Goal: Understand process/instructions: Learn how to perform a task or action

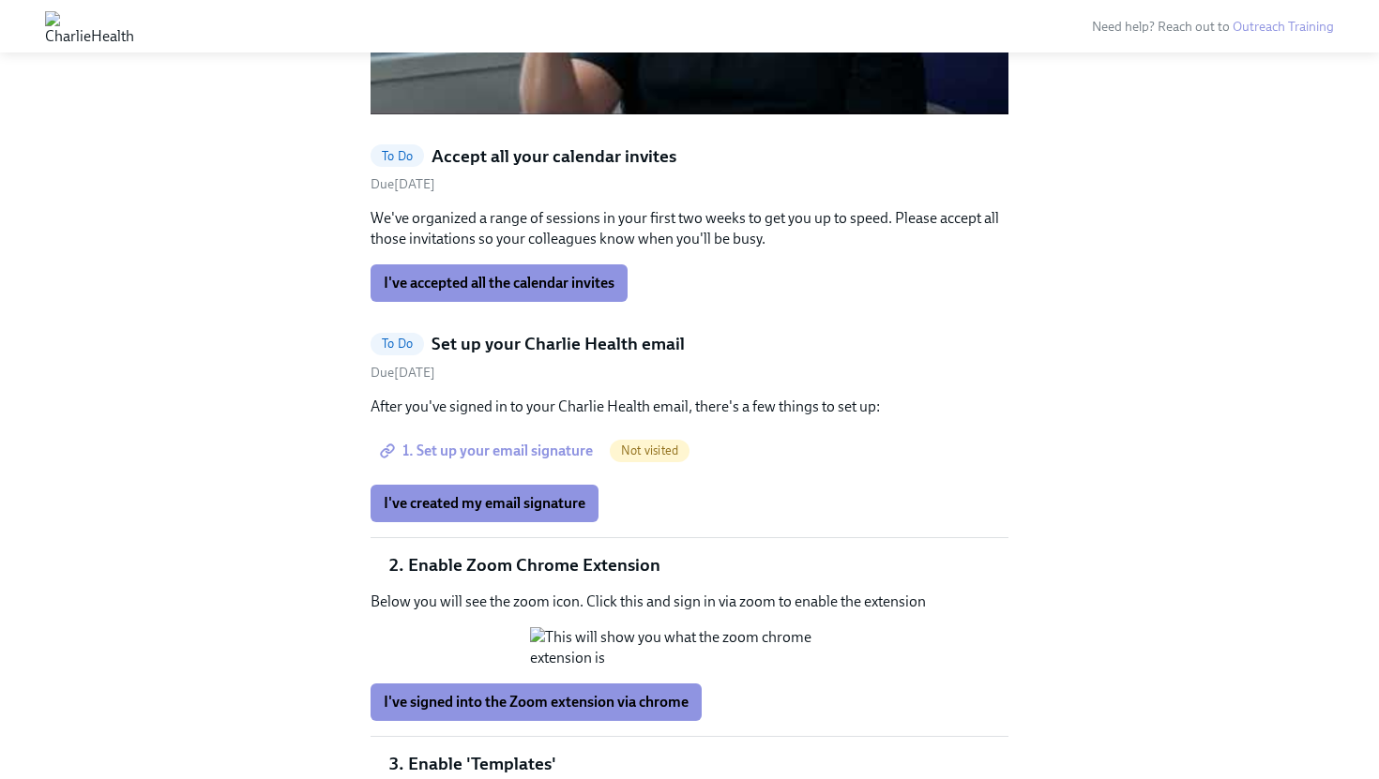
scroll to position [1755, 0]
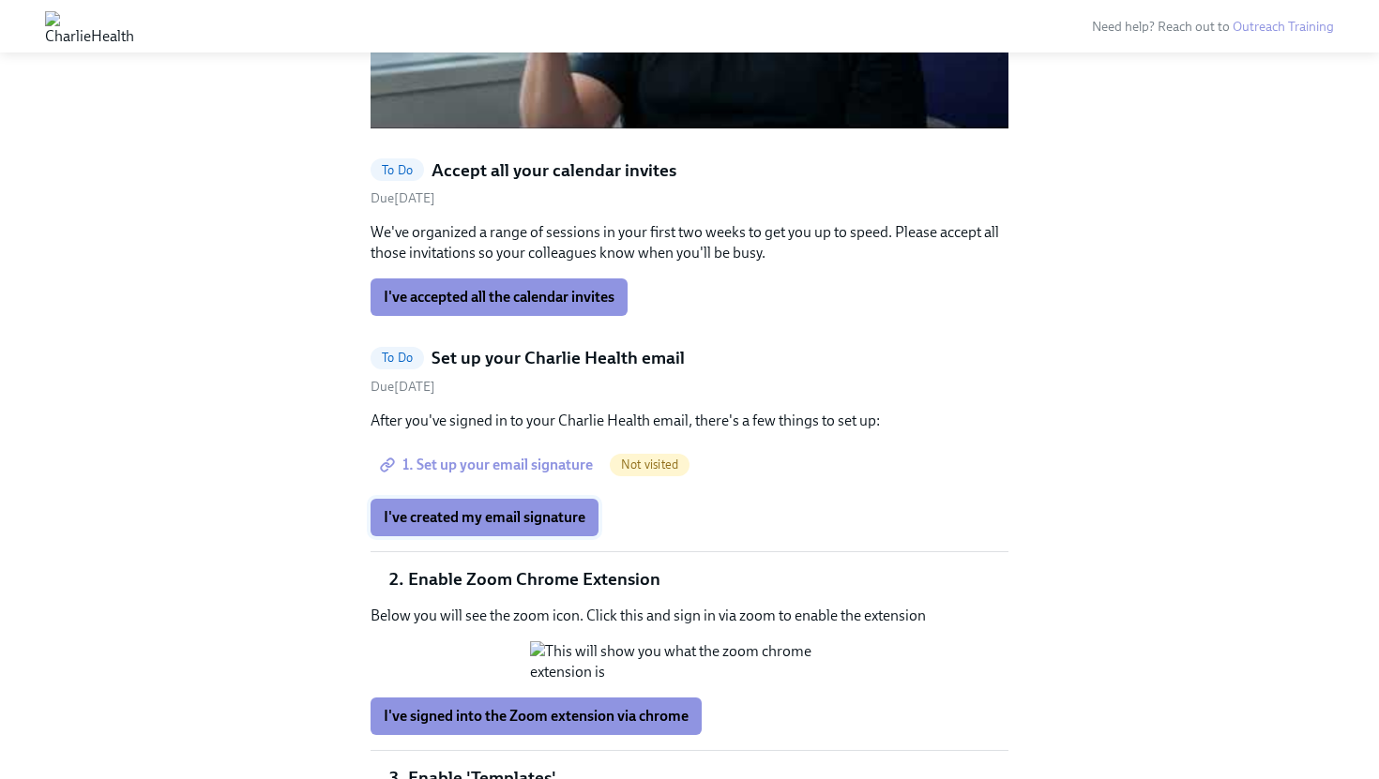
click at [575, 508] on span "I've created my email signature" at bounding box center [485, 517] width 202 height 19
click at [556, 279] on button "I've accepted all the calendar invites" at bounding box center [498, 298] width 257 height 38
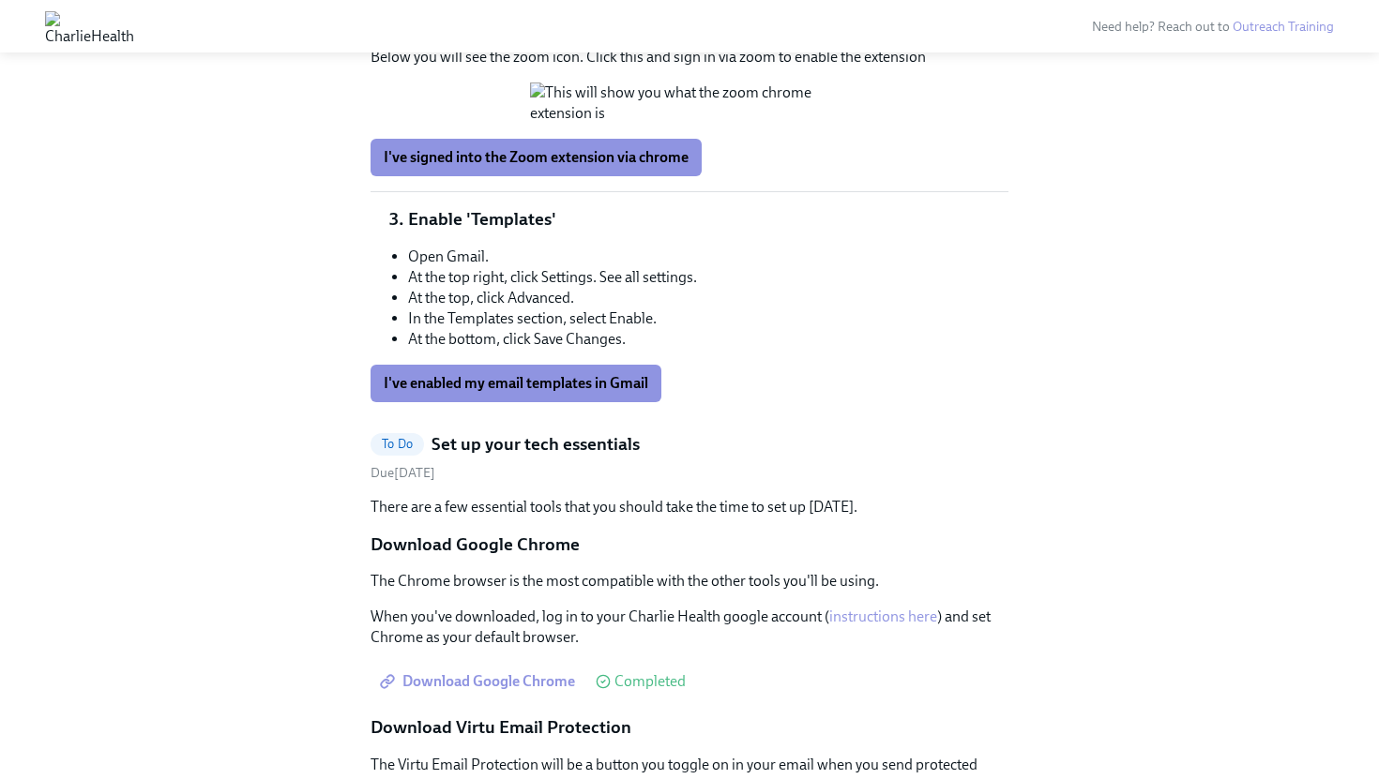
scroll to position [2316, 0]
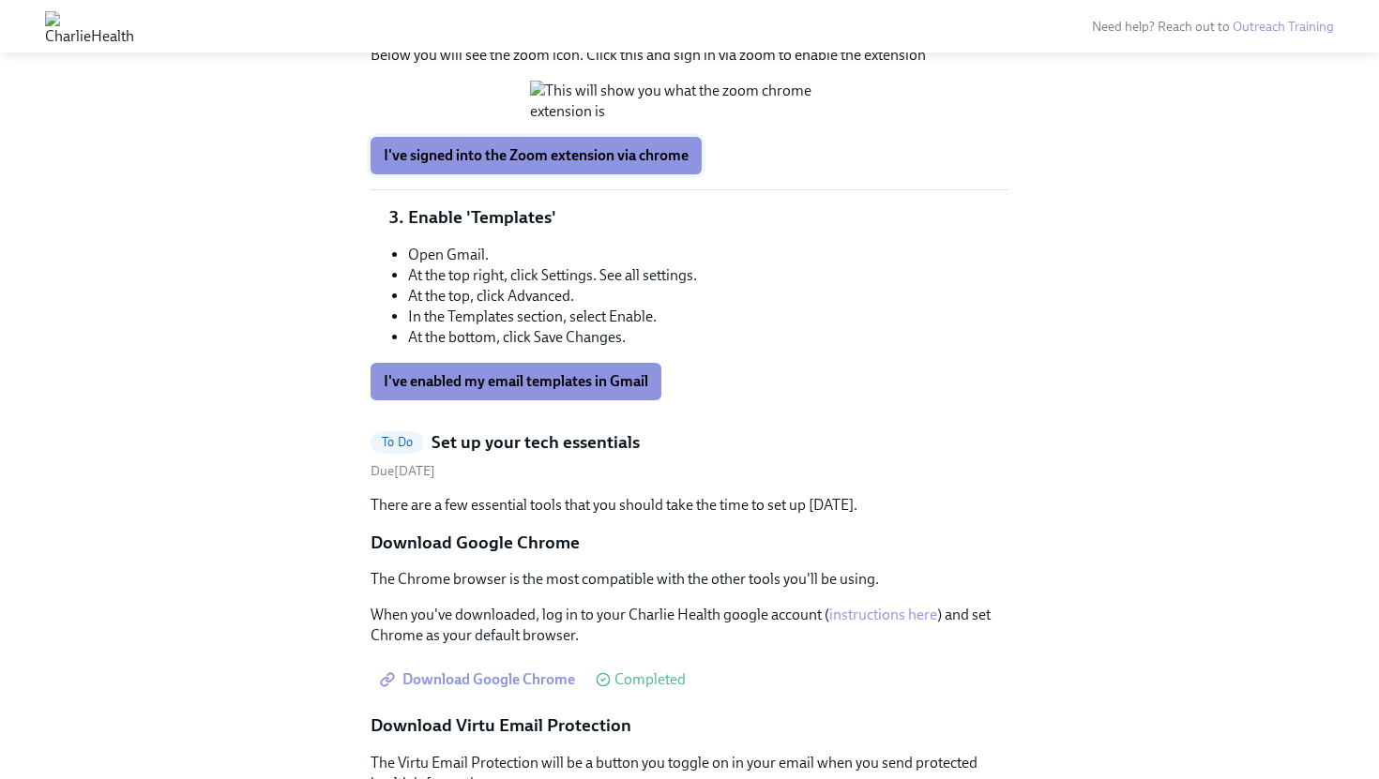
click at [564, 165] on span "I've signed into the Zoom extension via chrome" at bounding box center [536, 155] width 305 height 19
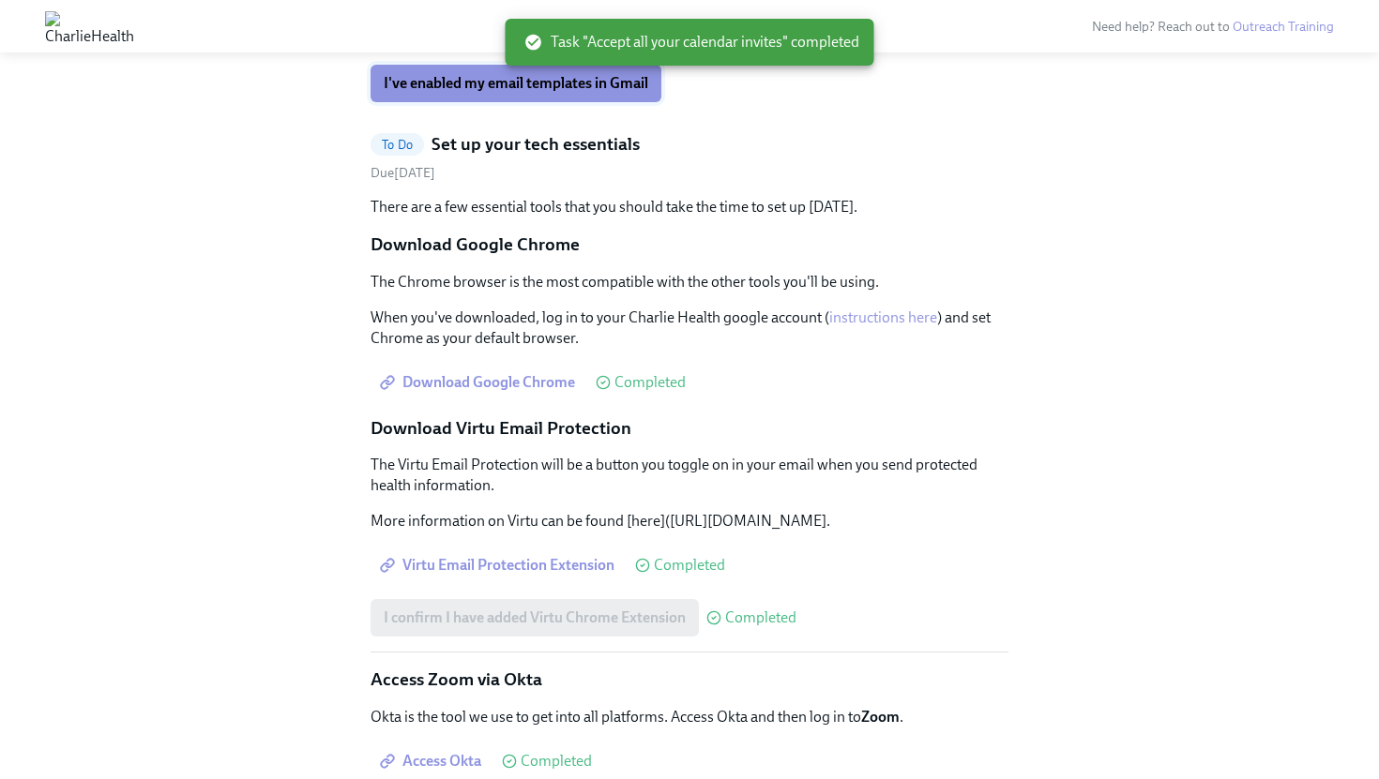
scroll to position [2237, 0]
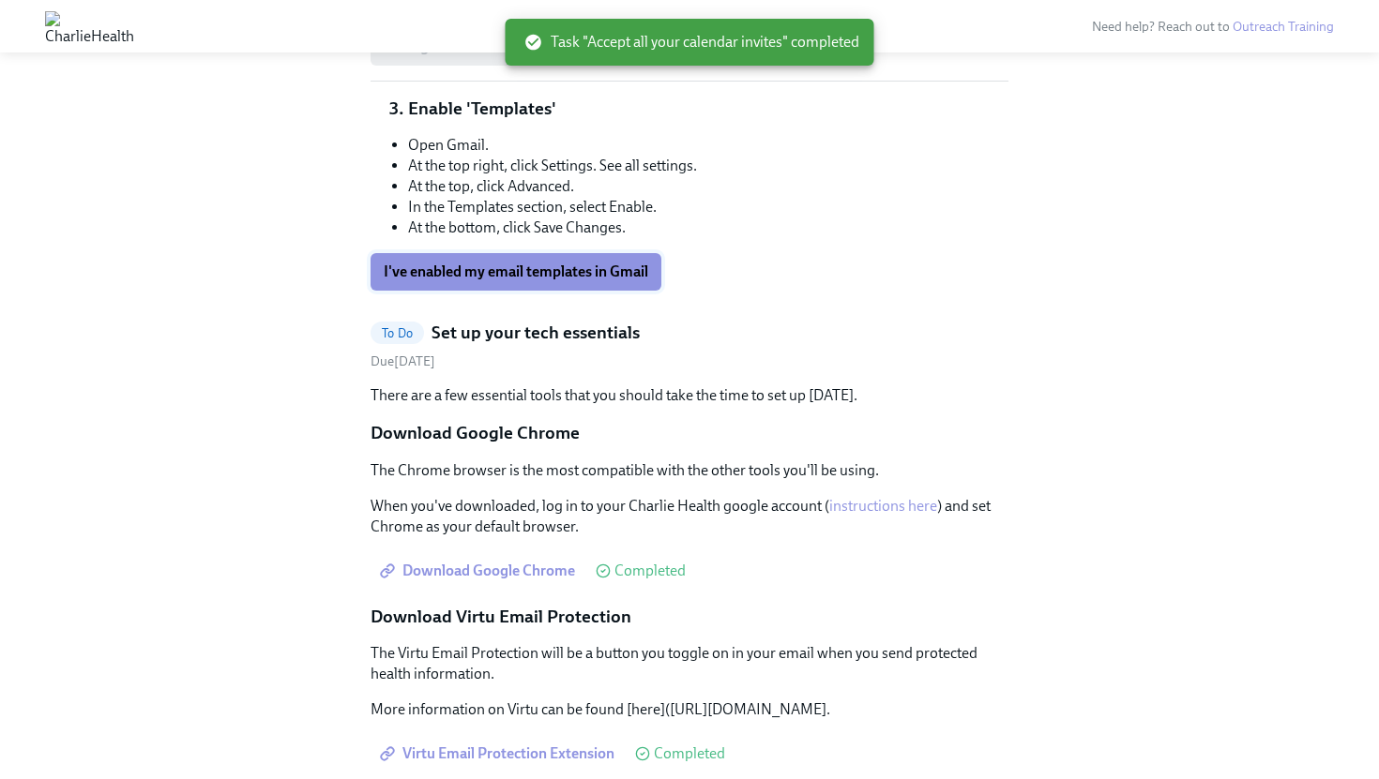
click at [594, 281] on span "I've enabled my email templates in Gmail" at bounding box center [516, 272] width 264 height 19
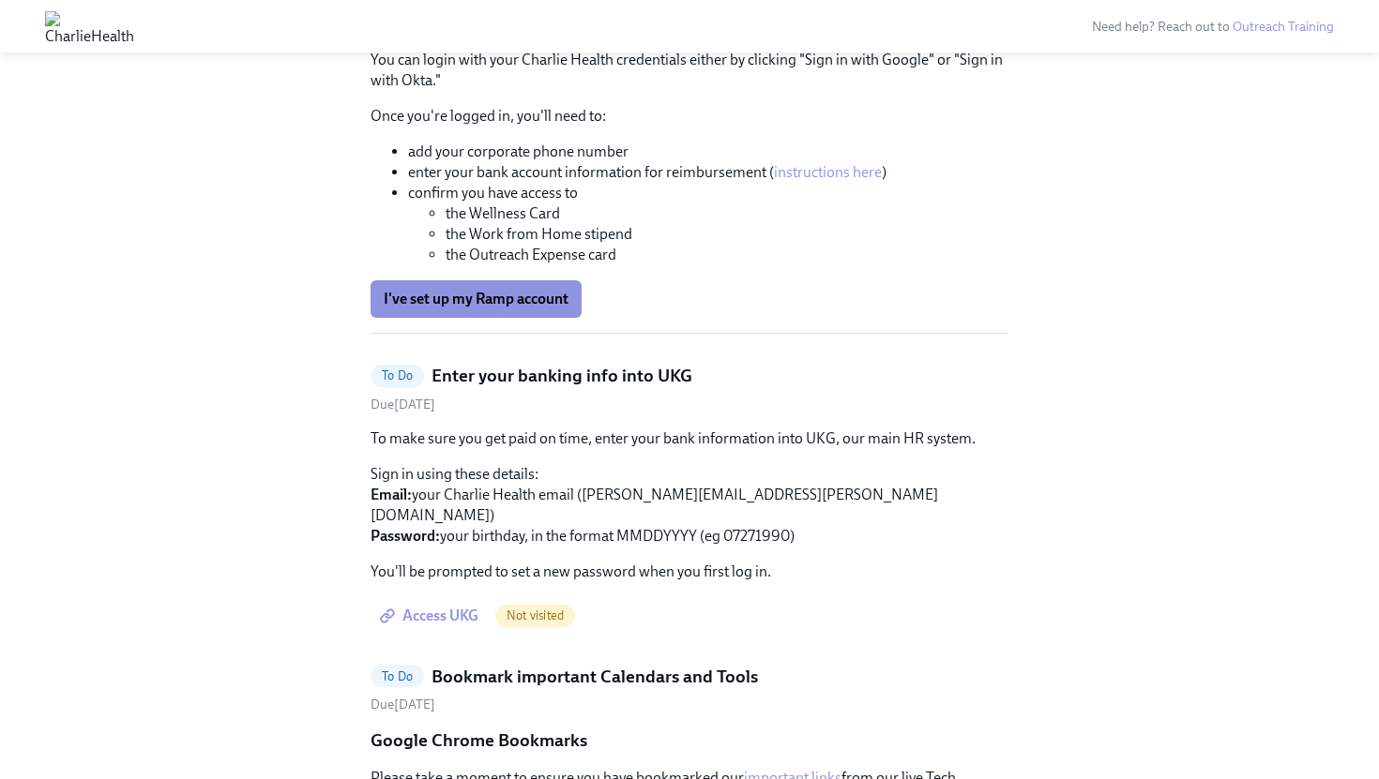
scroll to position [3469, 0]
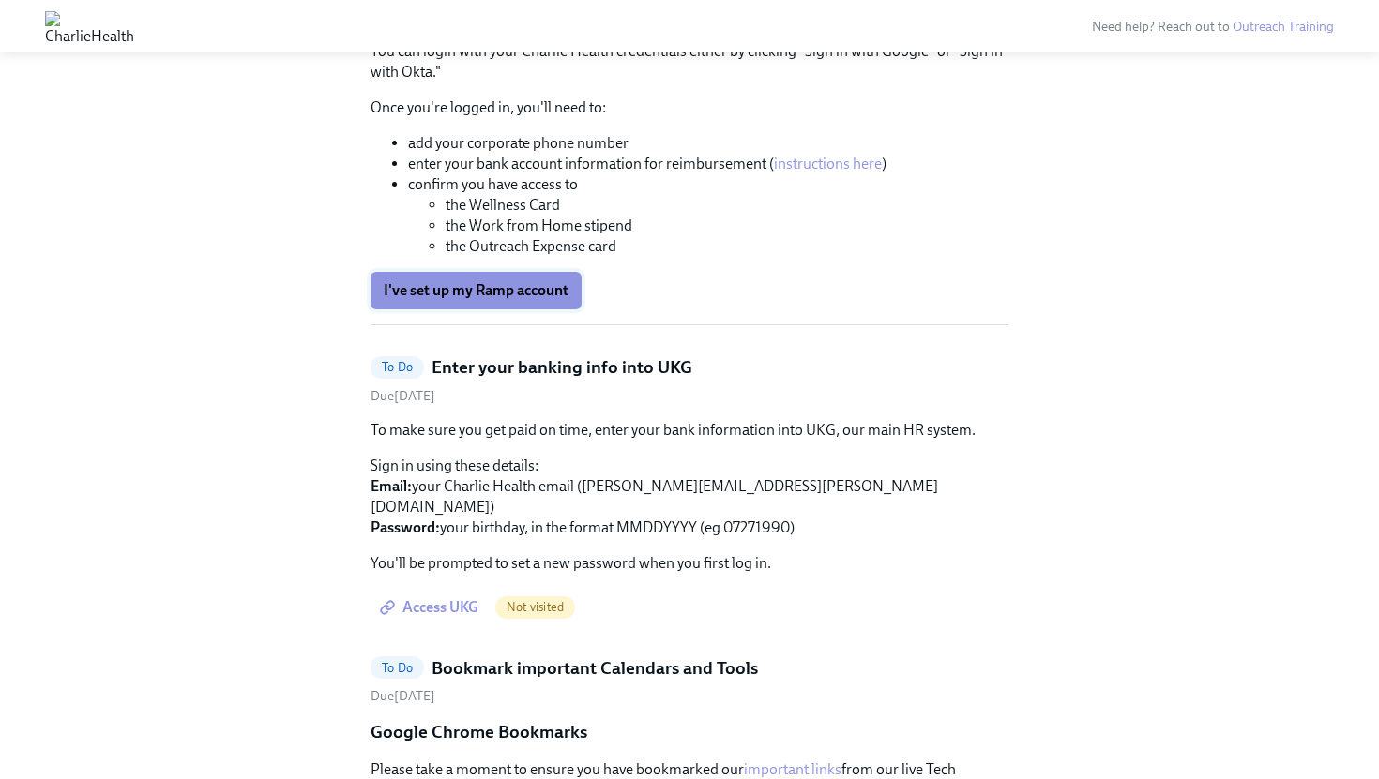
click at [558, 300] on span "I've set up my Ramp account" at bounding box center [476, 290] width 185 height 19
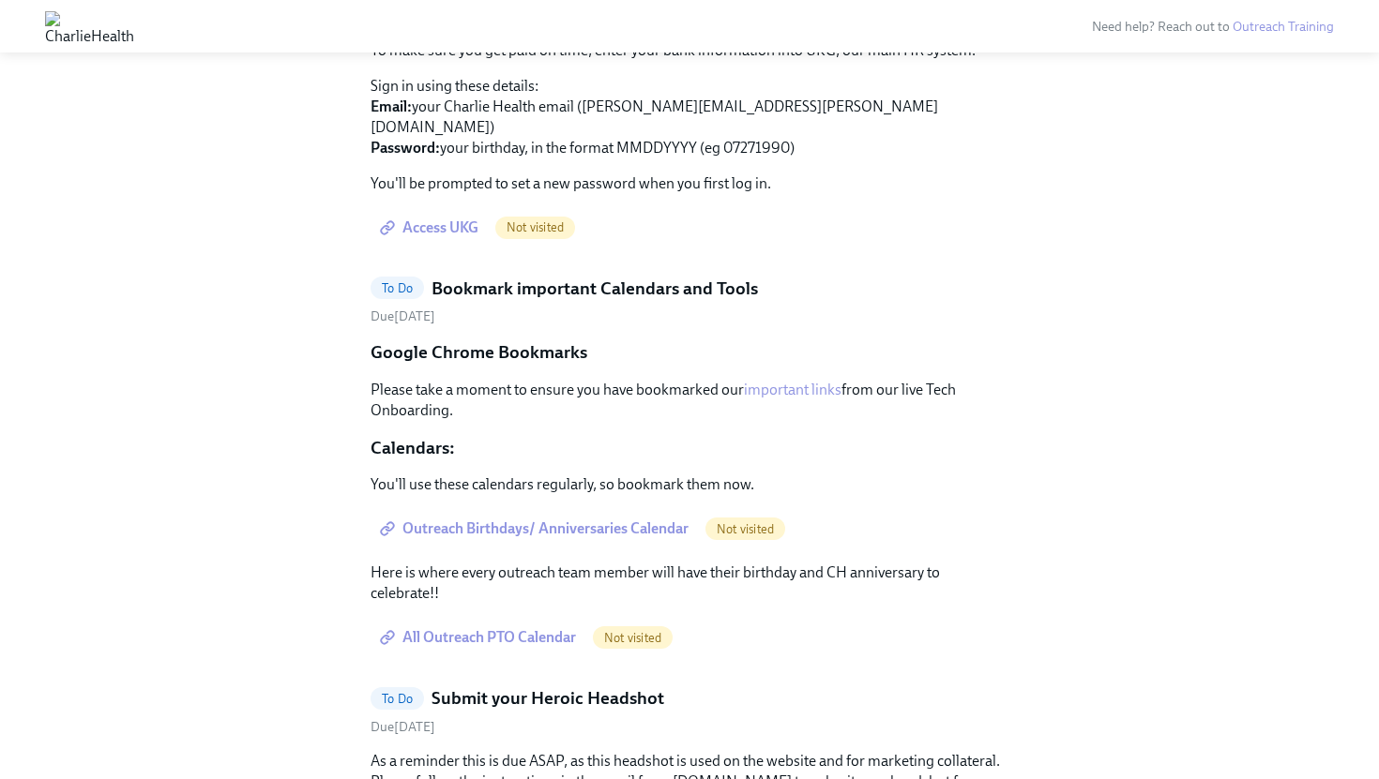
scroll to position [3847, 0]
click at [449, 239] on span "Access UKG" at bounding box center [431, 229] width 95 height 19
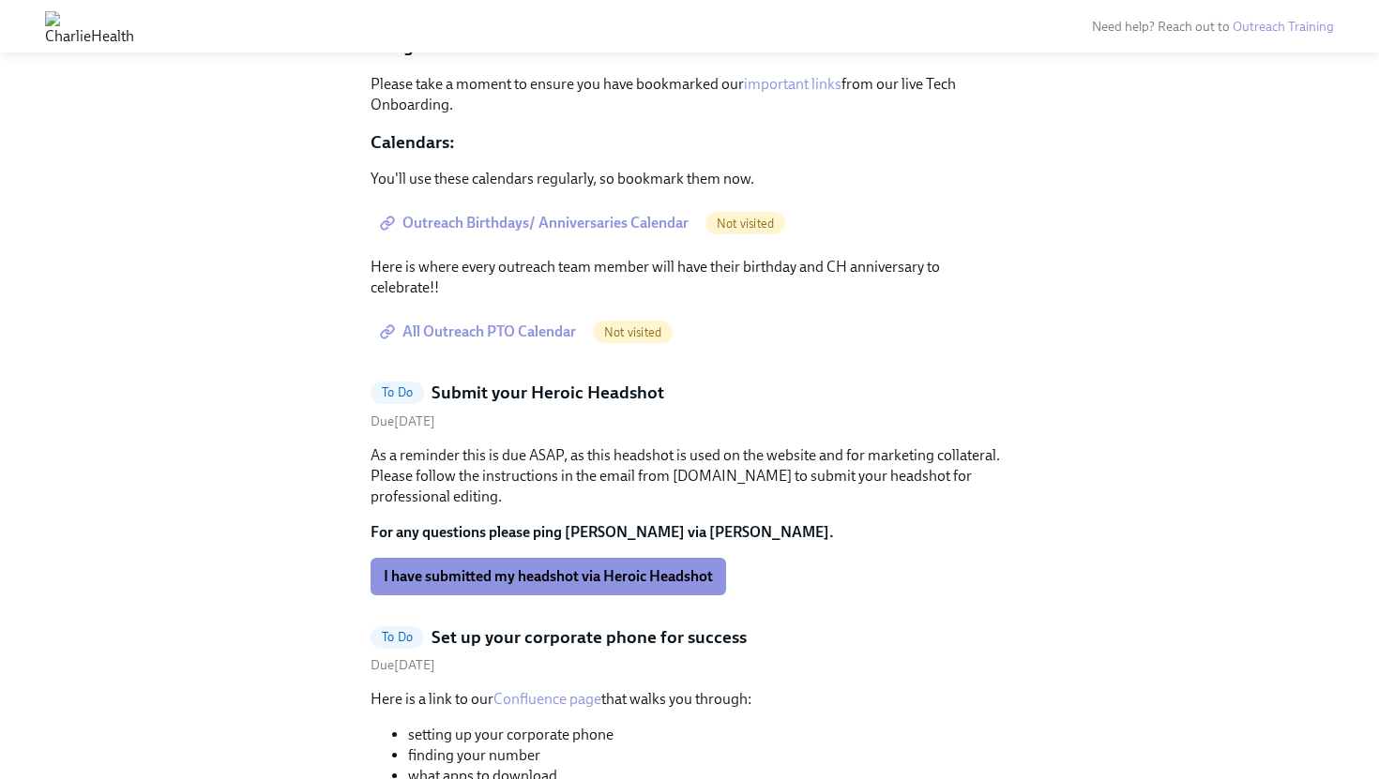
scroll to position [2590, 0]
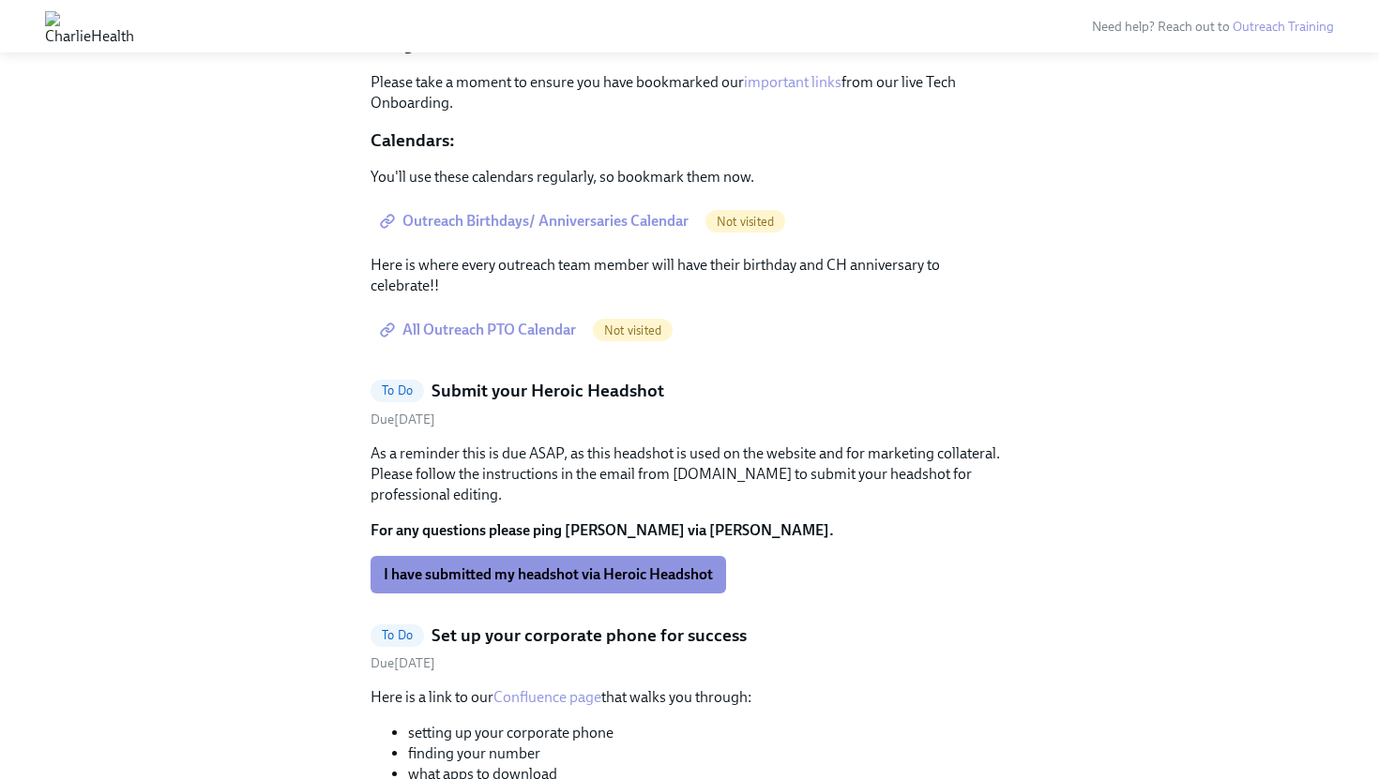
click at [543, 231] on span "Outreach Birthdays/ Anniversaries Calendar" at bounding box center [536, 221] width 305 height 19
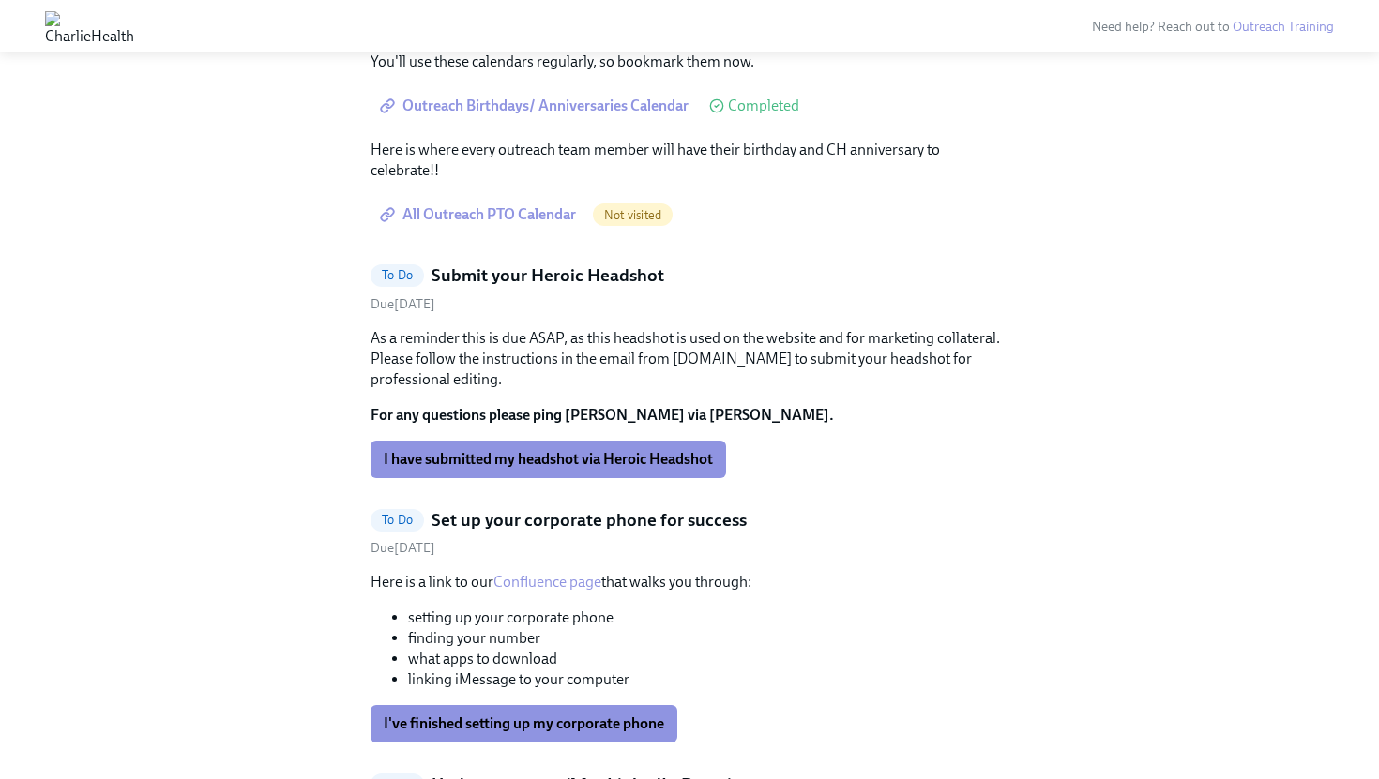
scroll to position [2709, 0]
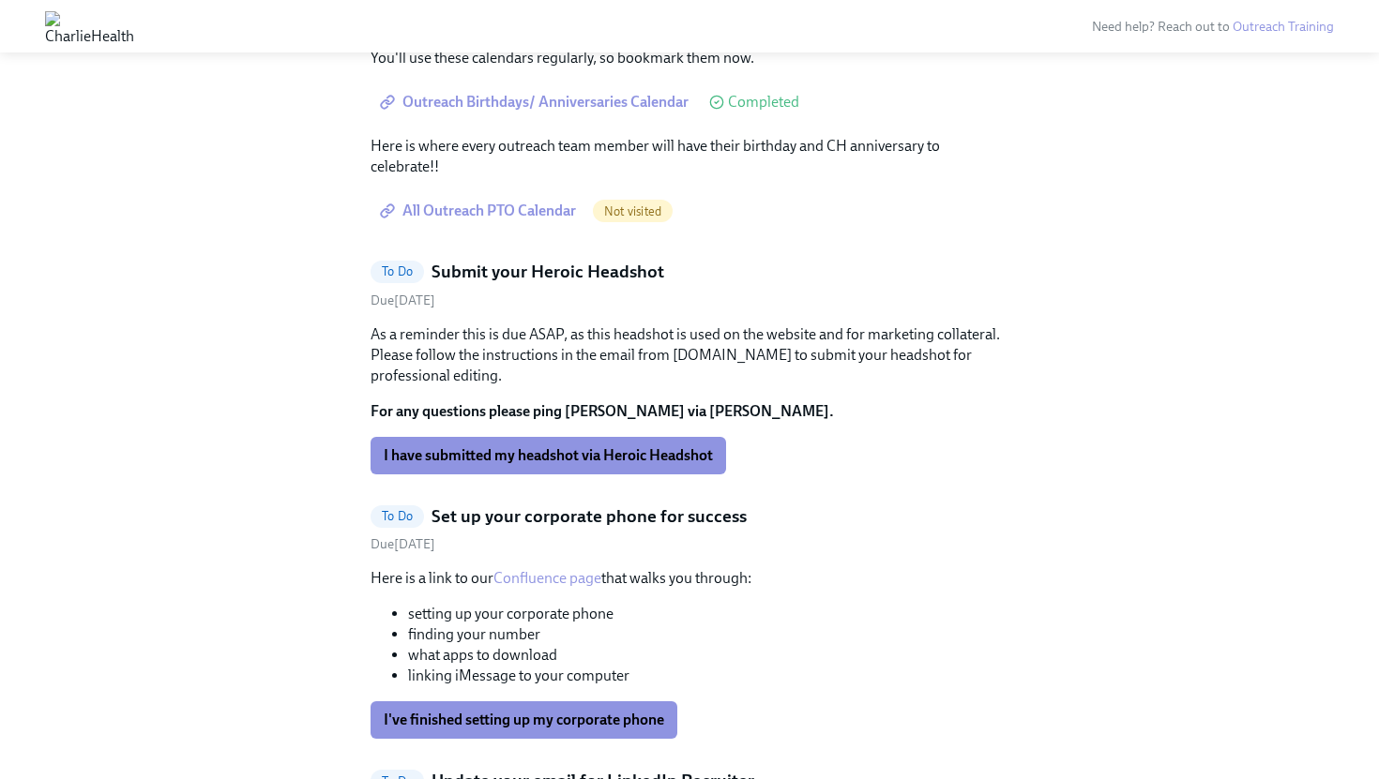
click at [484, 220] on span "All Outreach PTO Calendar" at bounding box center [480, 211] width 192 height 19
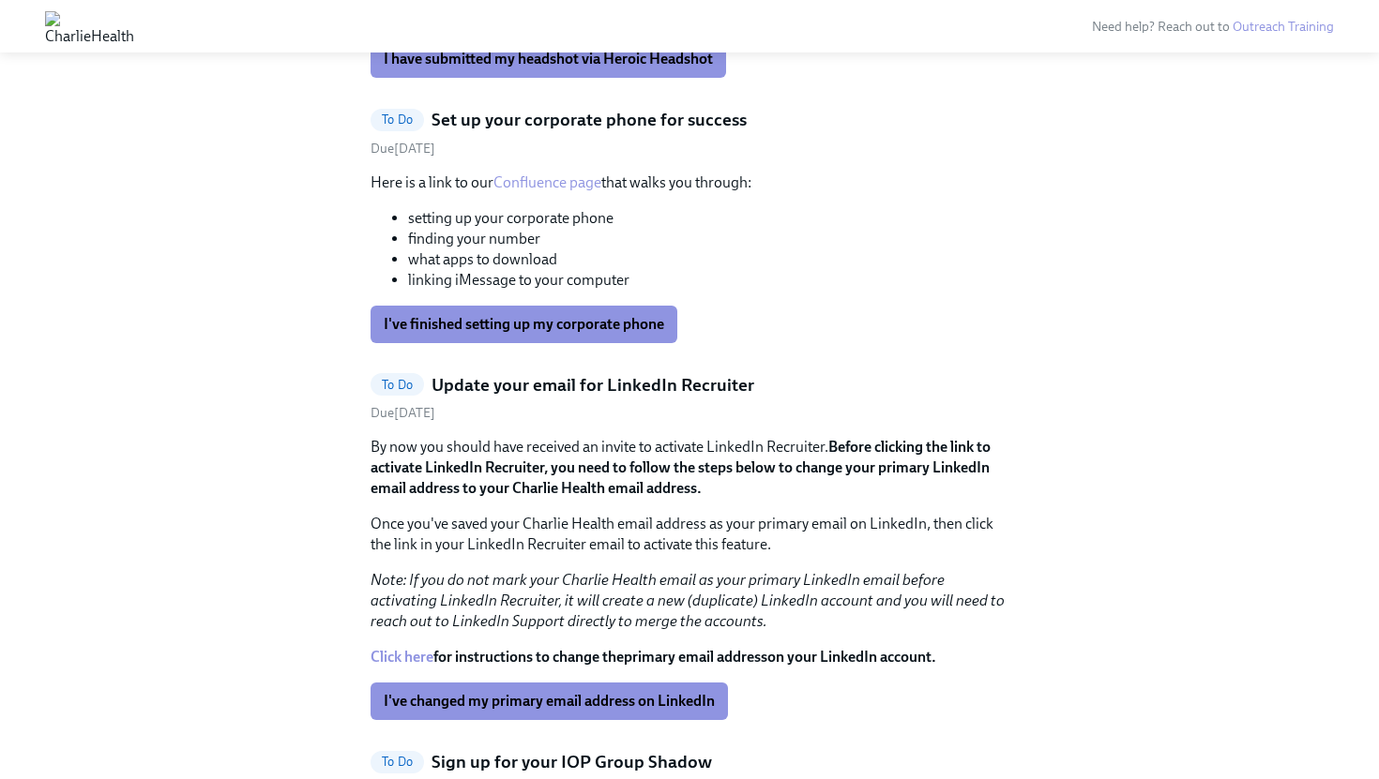
scroll to position [2707, 0]
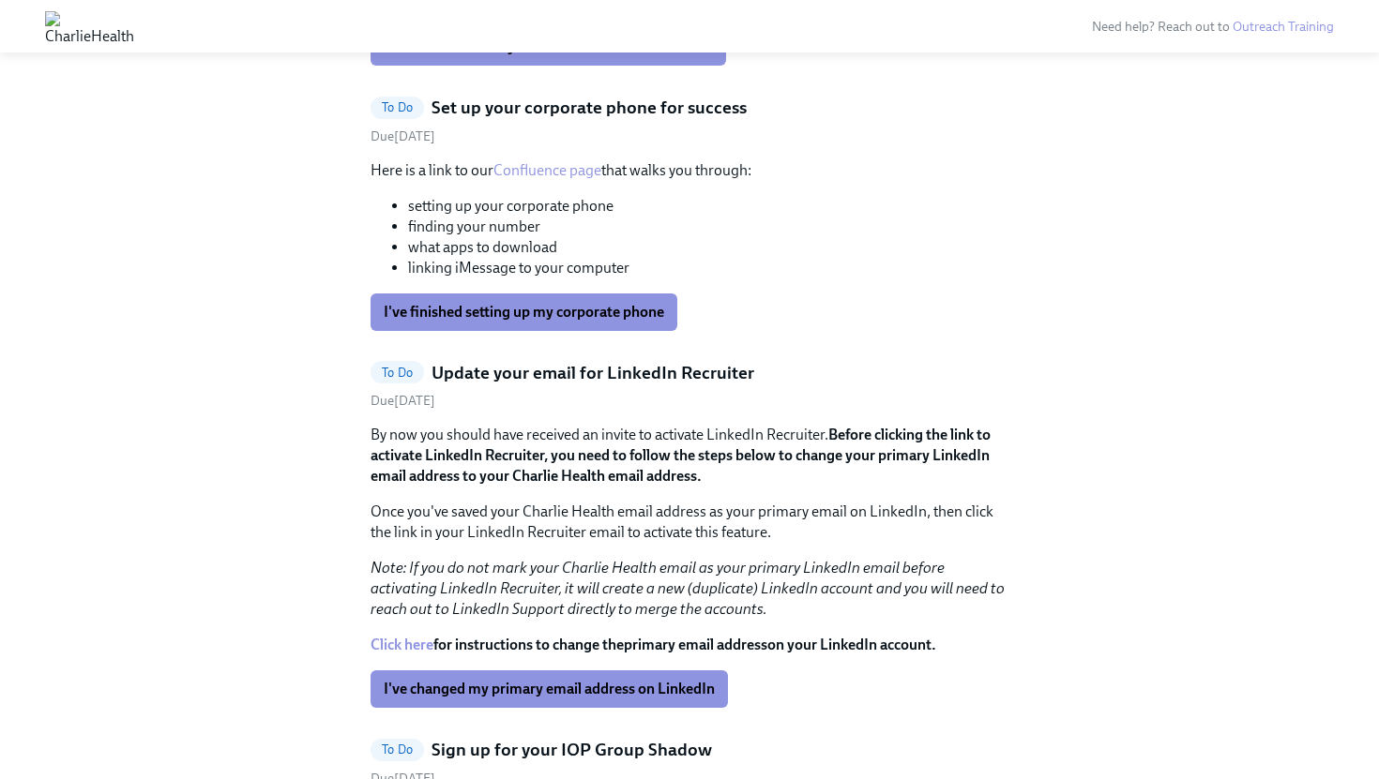
click at [524, 179] on link "Confluence page" at bounding box center [547, 170] width 108 height 18
click at [536, 322] on span "I've finished setting up my corporate phone" at bounding box center [524, 312] width 280 height 19
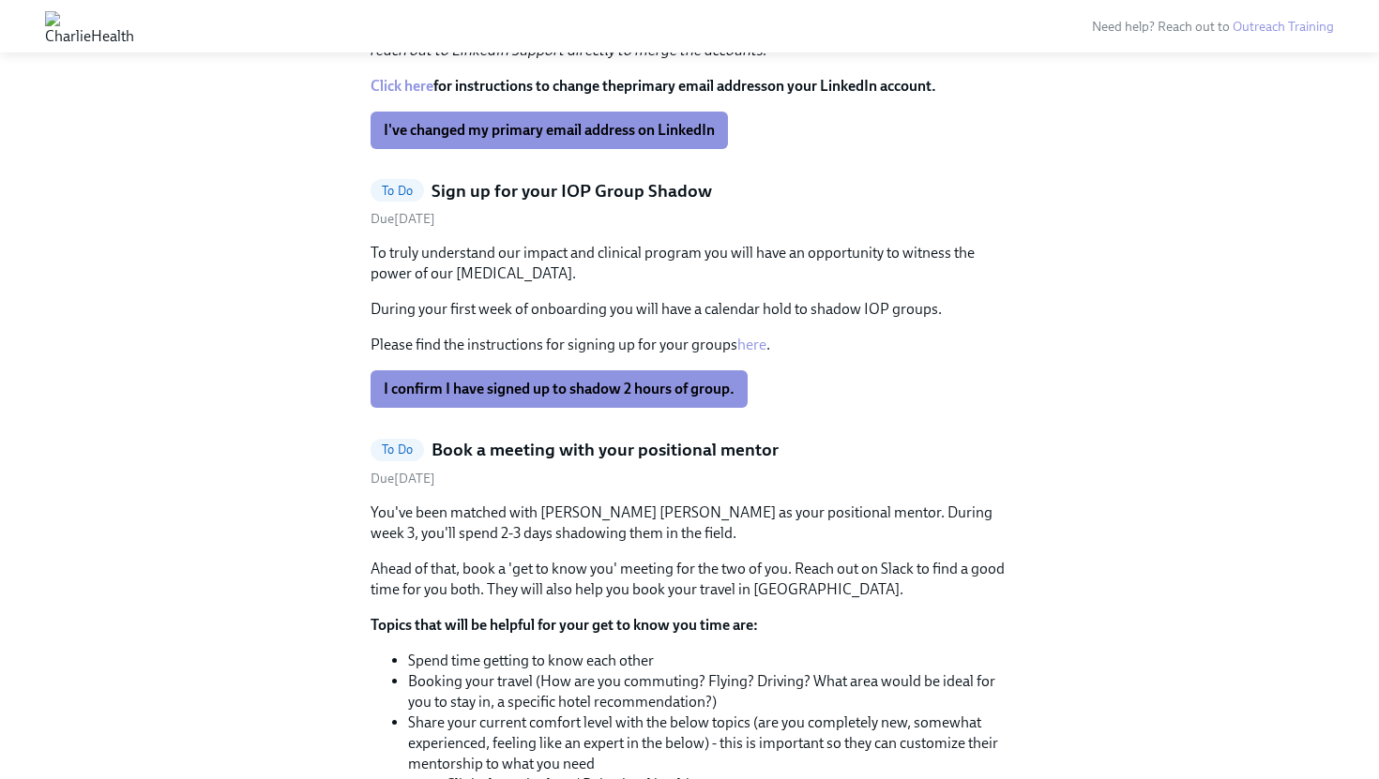
scroll to position [2891, 0]
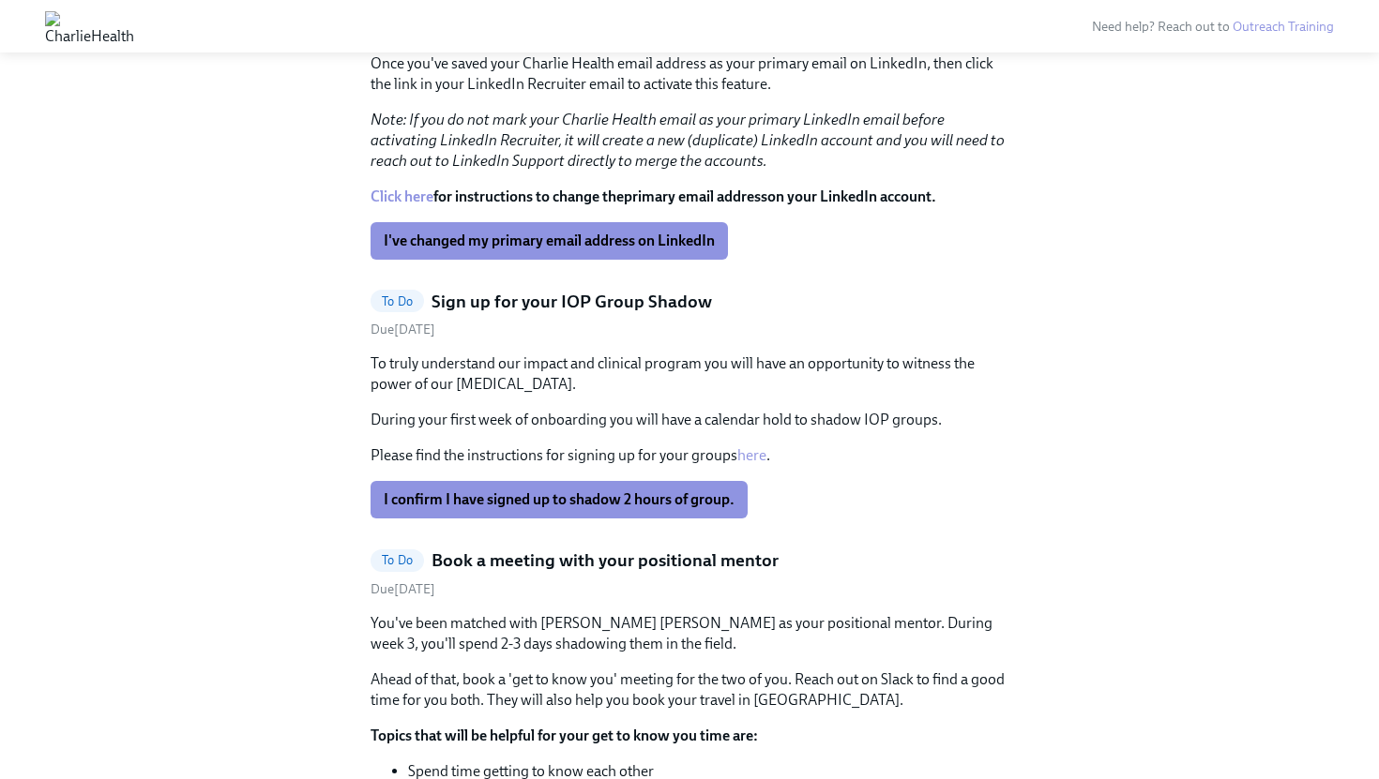
click at [422, 205] on link "Click here" at bounding box center [401, 197] width 63 height 18
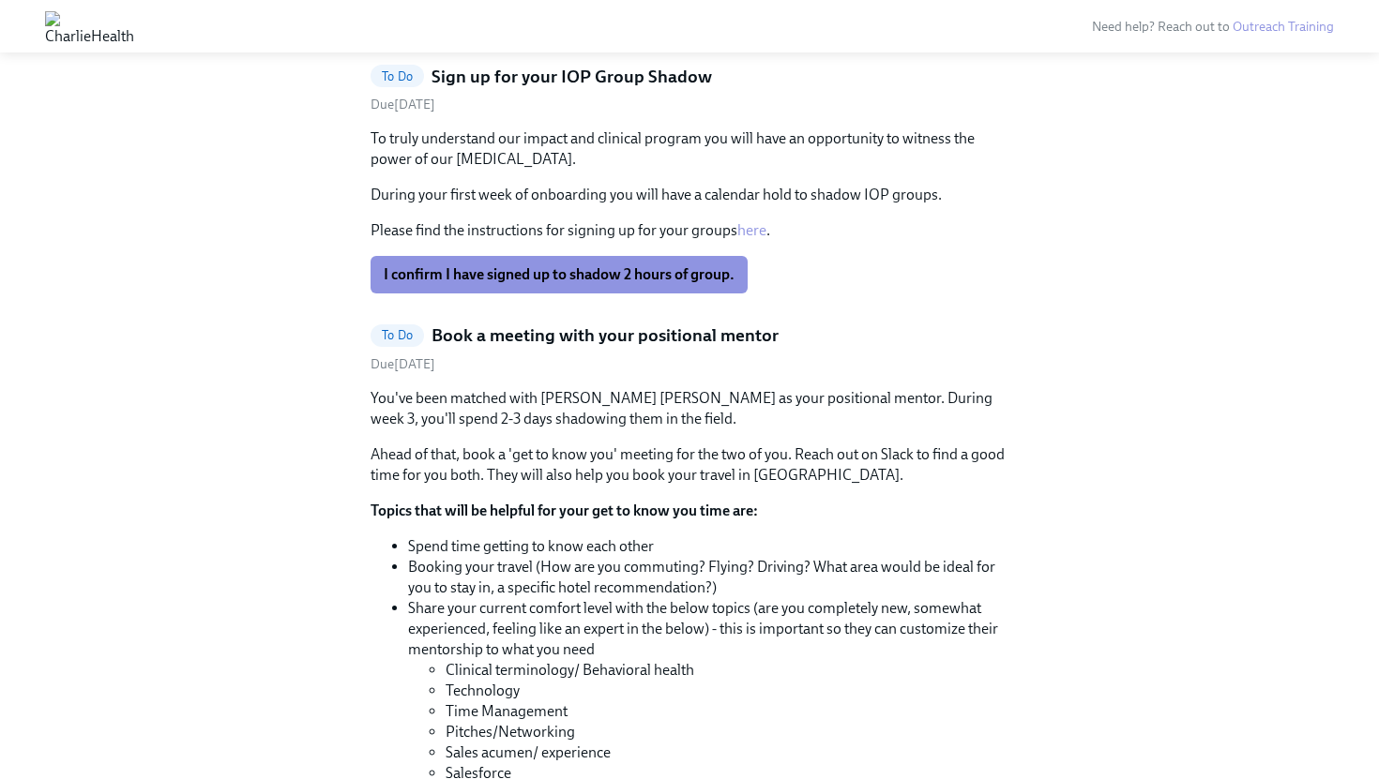
scroll to position [3118, 0]
click at [496, 282] on span "I confirm I have signed up to shadow 2 hours of group." at bounding box center [559, 273] width 351 height 19
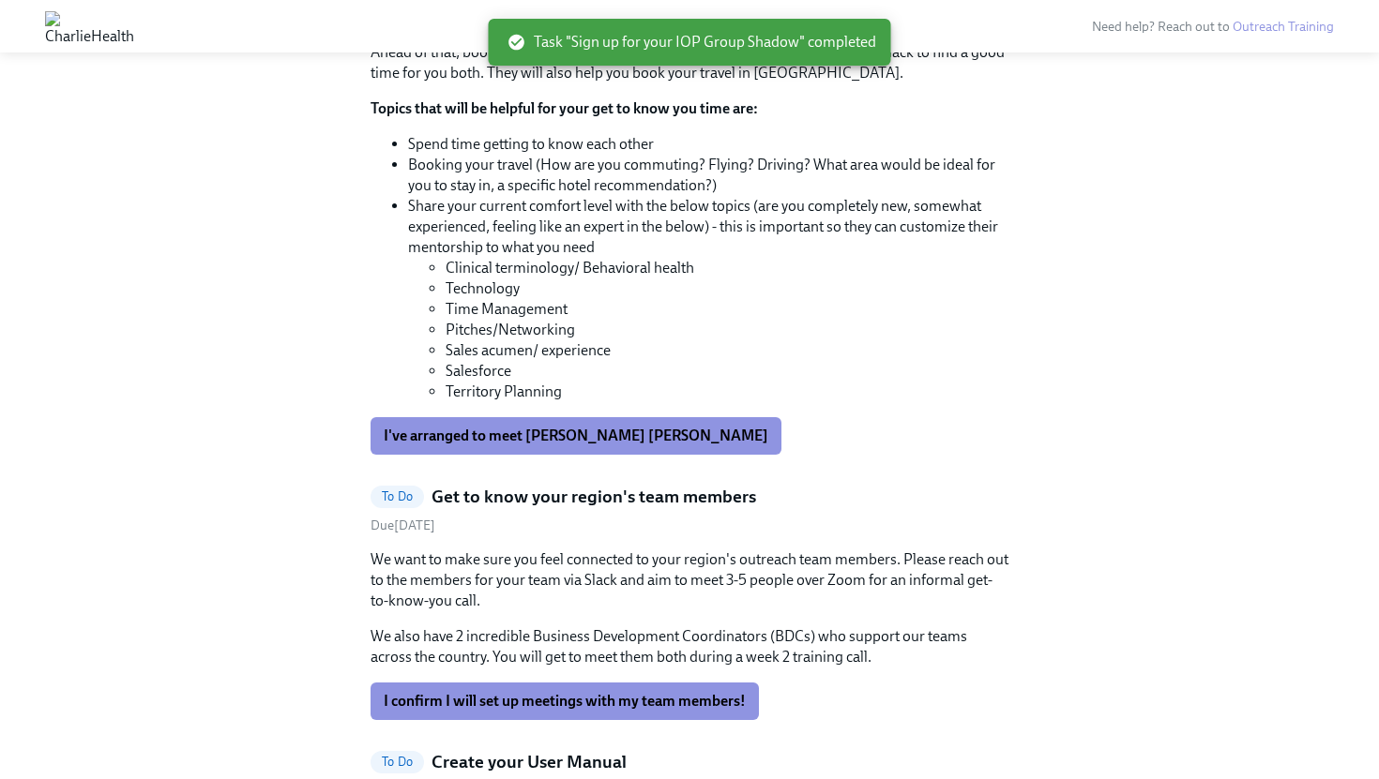
scroll to position [3262, 0]
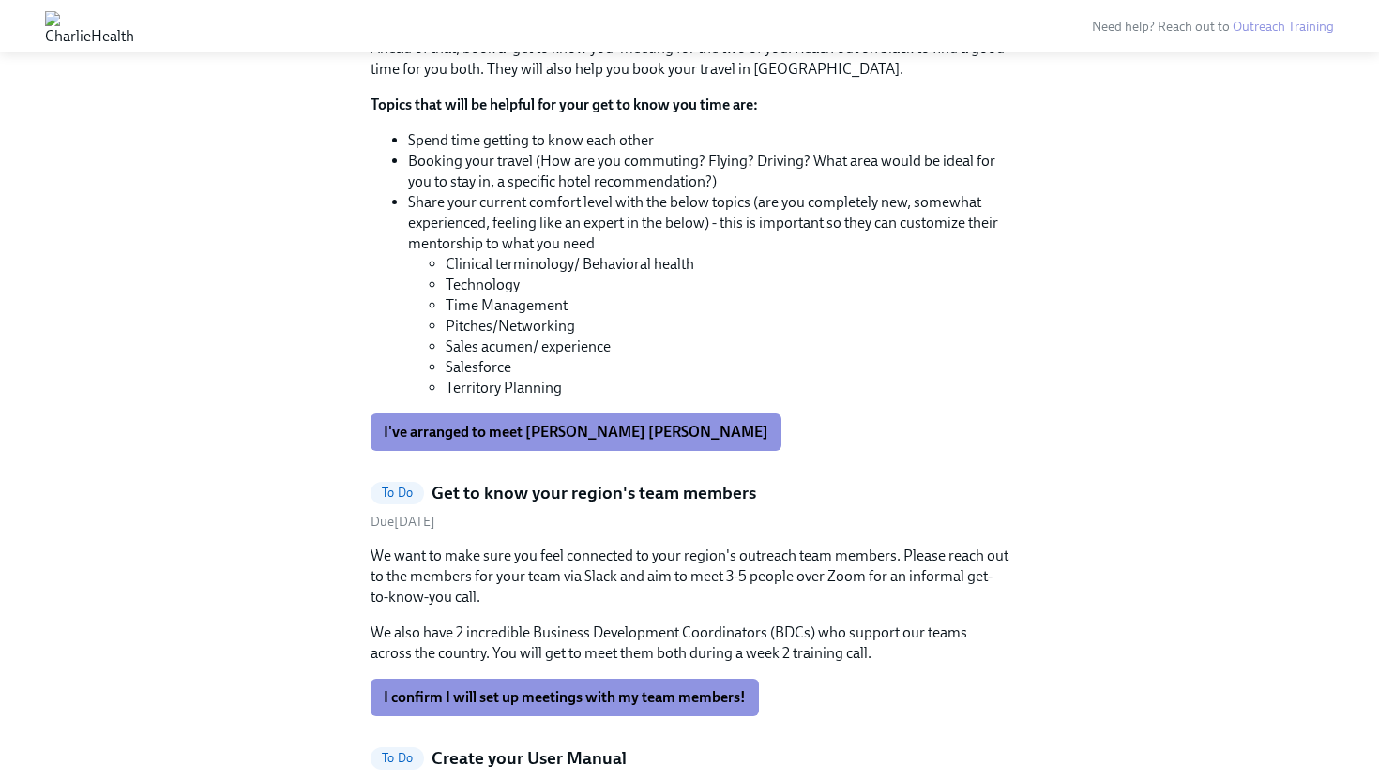
click at [546, 23] on p "You've been matched with [PERSON_NAME] [PERSON_NAME] as your positional mentor.…" at bounding box center [689, 2] width 638 height 41
drag, startPoint x: 540, startPoint y: 200, endPoint x: 614, endPoint y: 201, distance: 74.1
click at [614, 23] on p "You've been matched with [PERSON_NAME] [PERSON_NAME] as your positional mentor.…" at bounding box center [689, 2] width 638 height 41
copy p "[PERSON_NAME] [PERSON_NAME]"
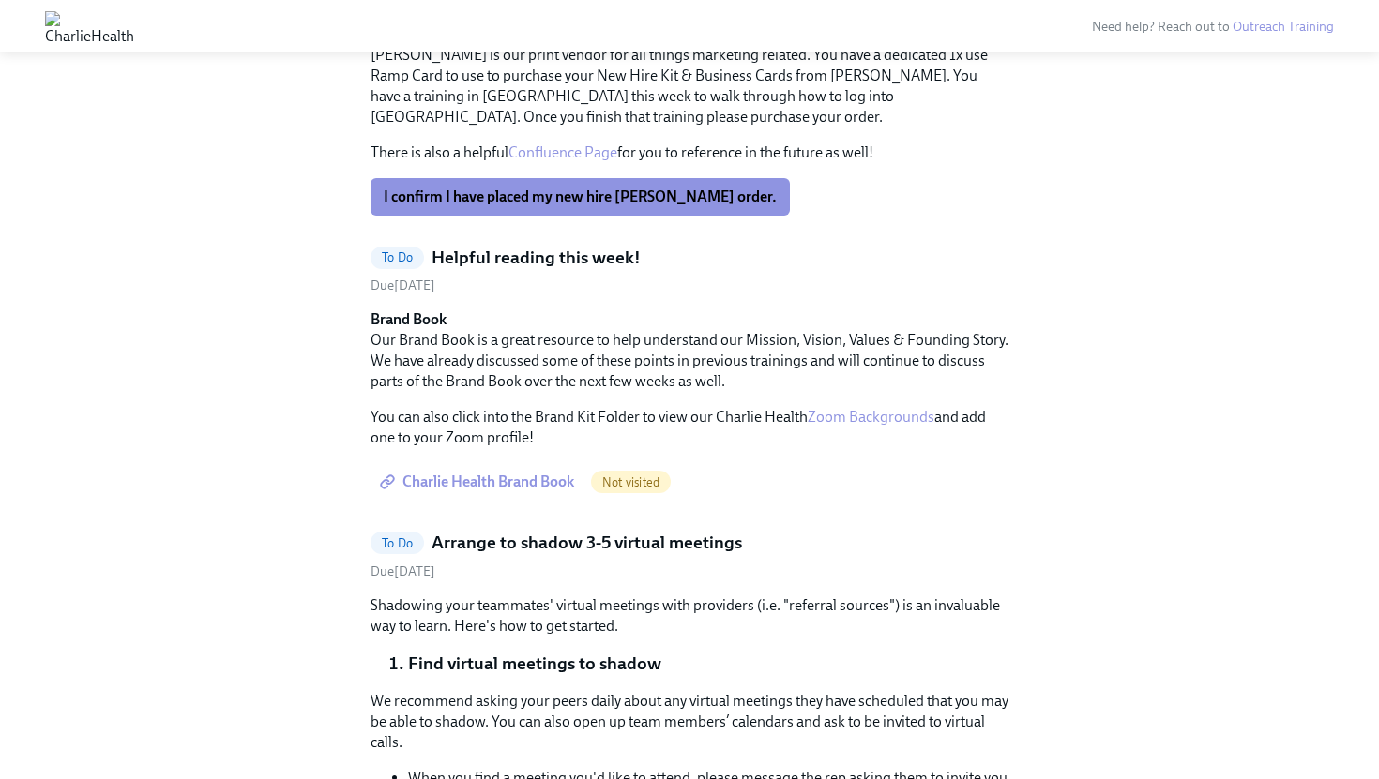
scroll to position [4772, 0]
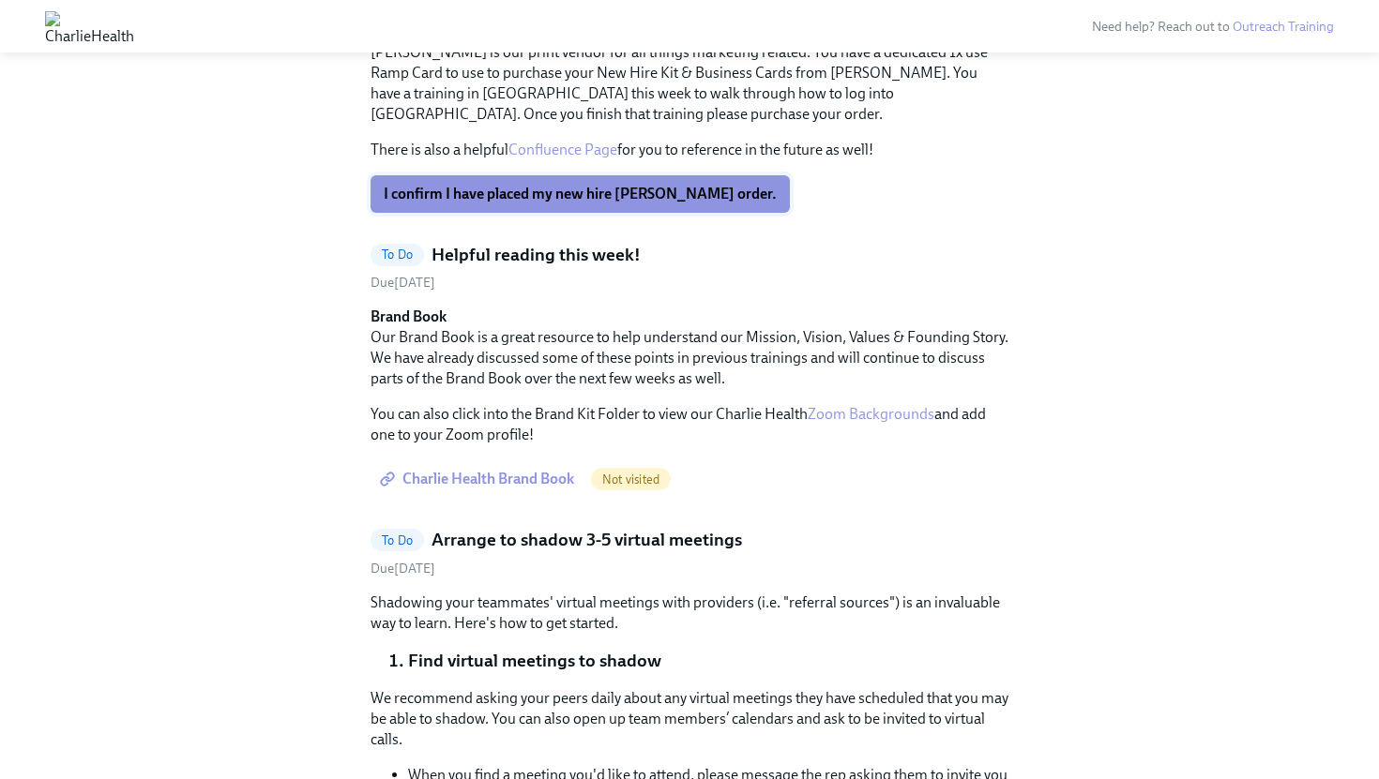
click at [566, 204] on span "I confirm I have placed my new hire [PERSON_NAME] order." at bounding box center [580, 194] width 393 height 19
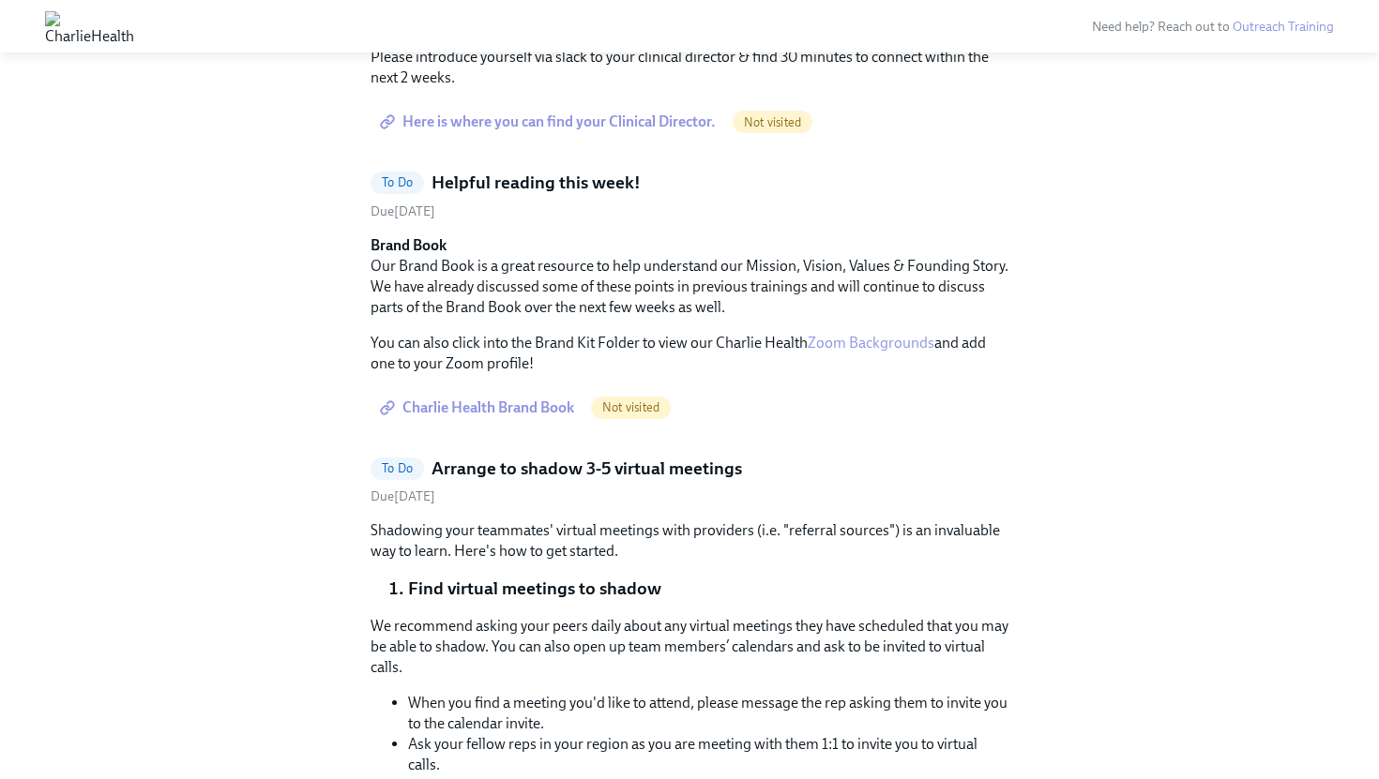
scroll to position [4539, 0]
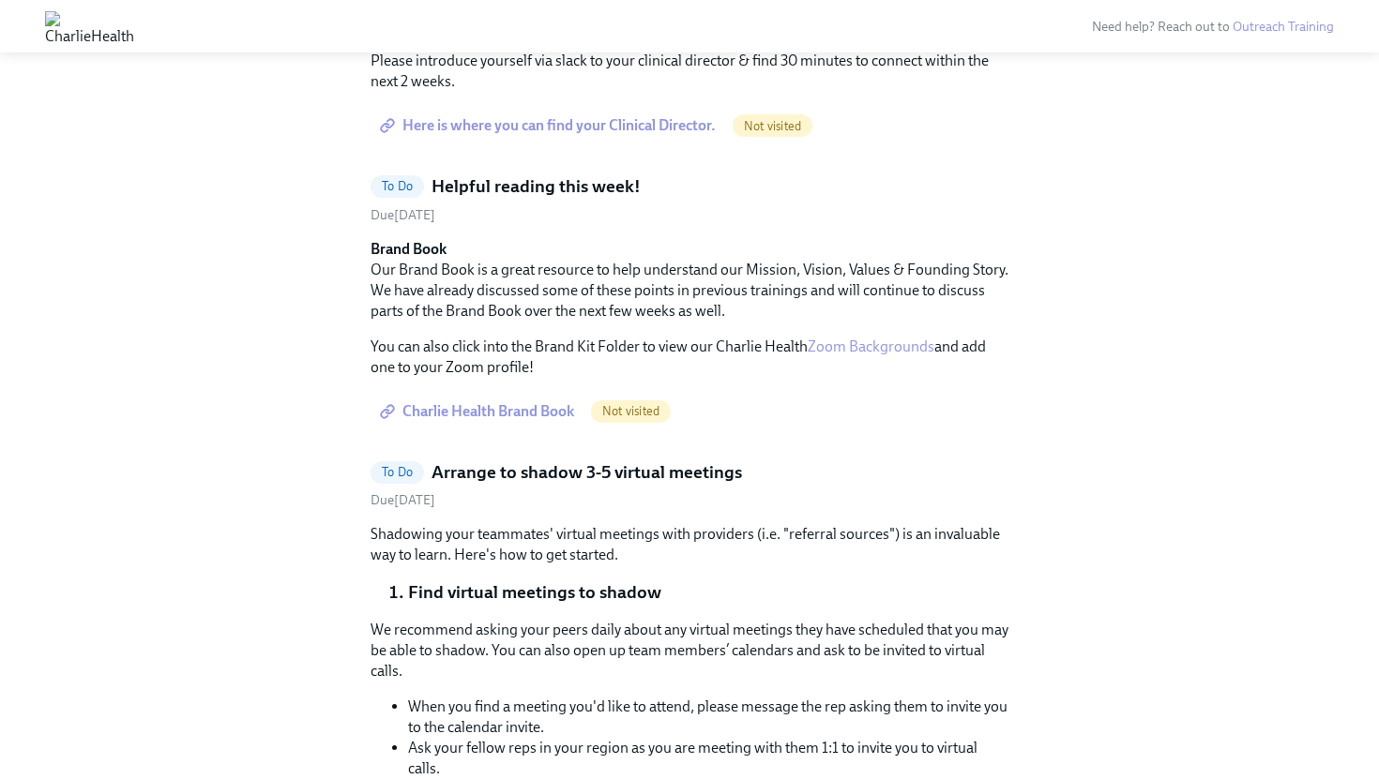
click at [579, 135] on span "Here is where you can find your Clinical Director." at bounding box center [550, 125] width 332 height 19
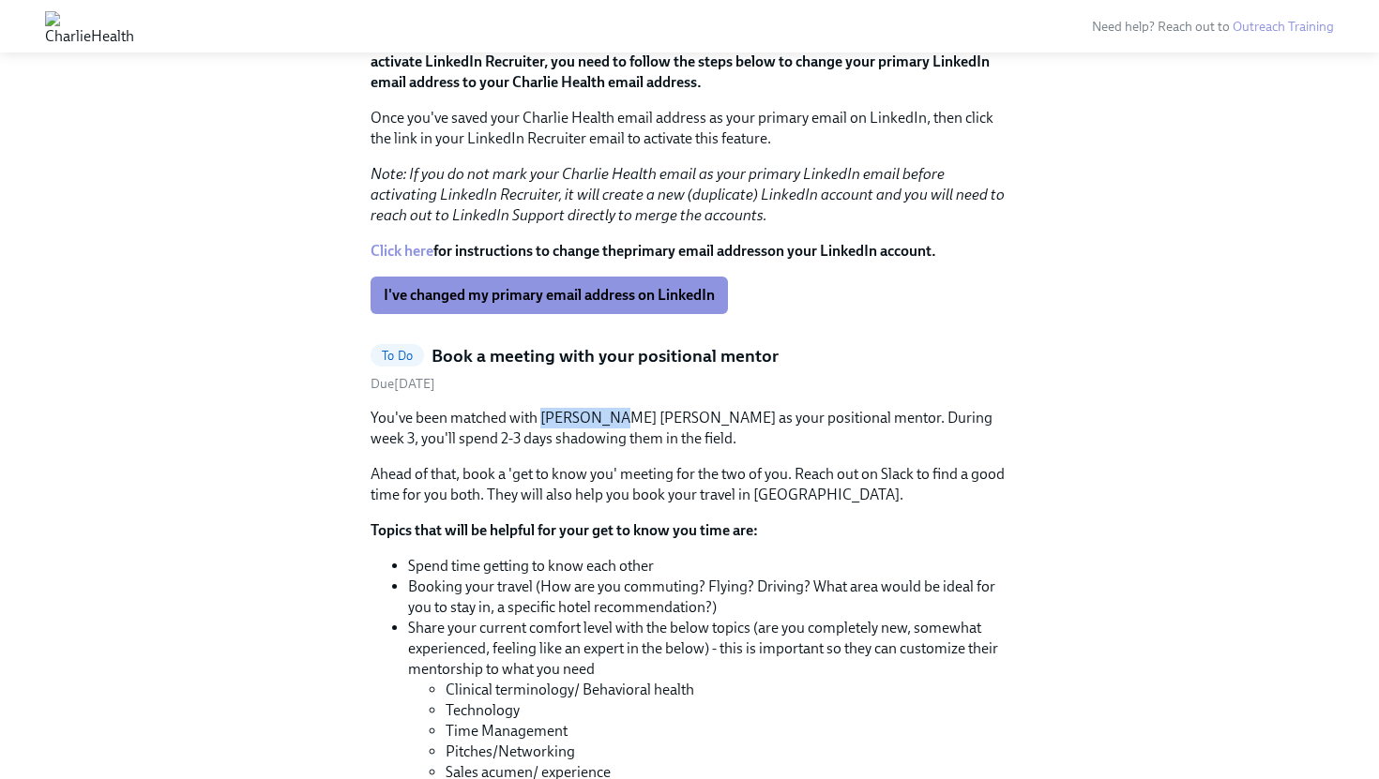
scroll to position [2843, 0]
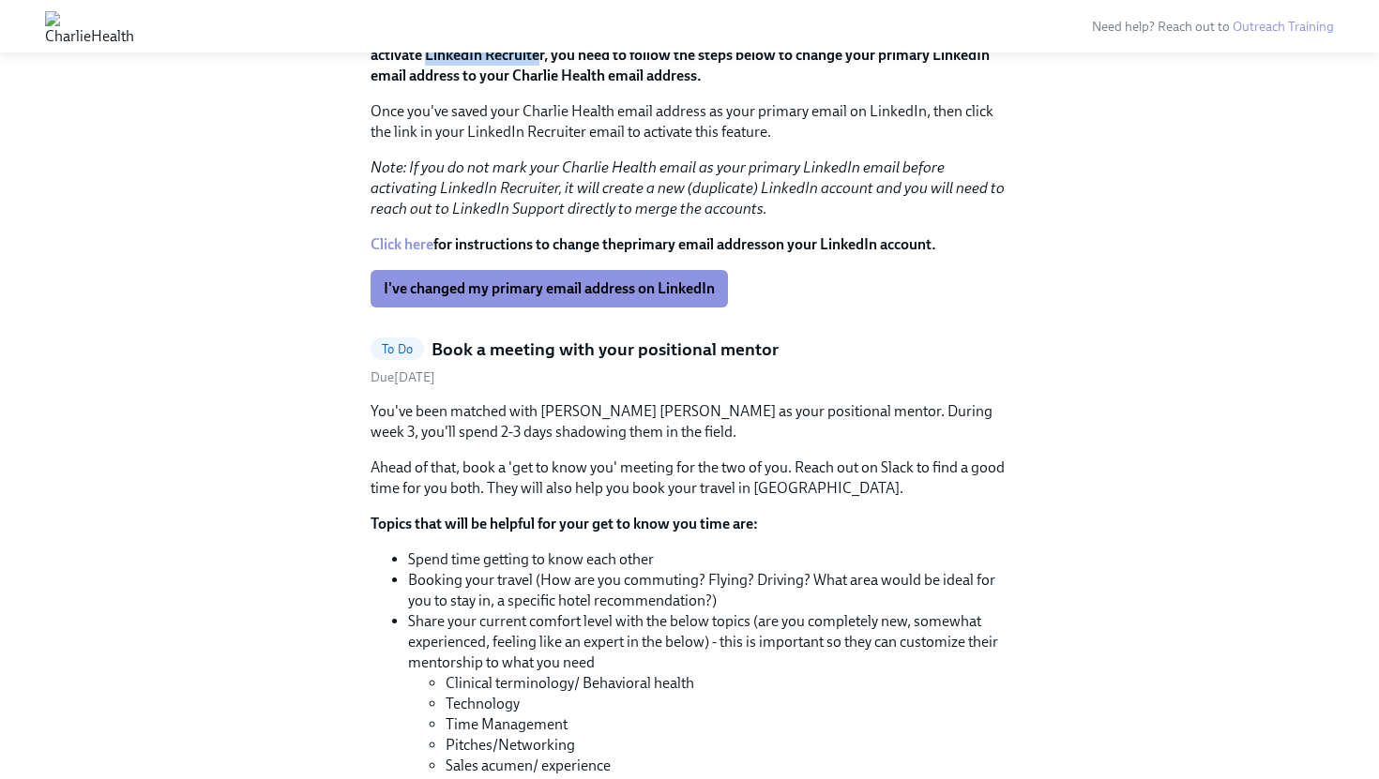
drag, startPoint x: 541, startPoint y: 261, endPoint x: 429, endPoint y: 262, distance: 112.6
click at [429, 84] on strong "Before clicking the link to activate LinkedIn Recruiter, you need to follow the…" at bounding box center [680, 54] width 620 height 59
copy strong "LinkedIn Recruite"
click at [419, 253] on link "Click here" at bounding box center [401, 244] width 63 height 18
click at [418, 253] on link "Click here" at bounding box center [401, 244] width 63 height 18
